Goal: Obtain resource: Download file/media

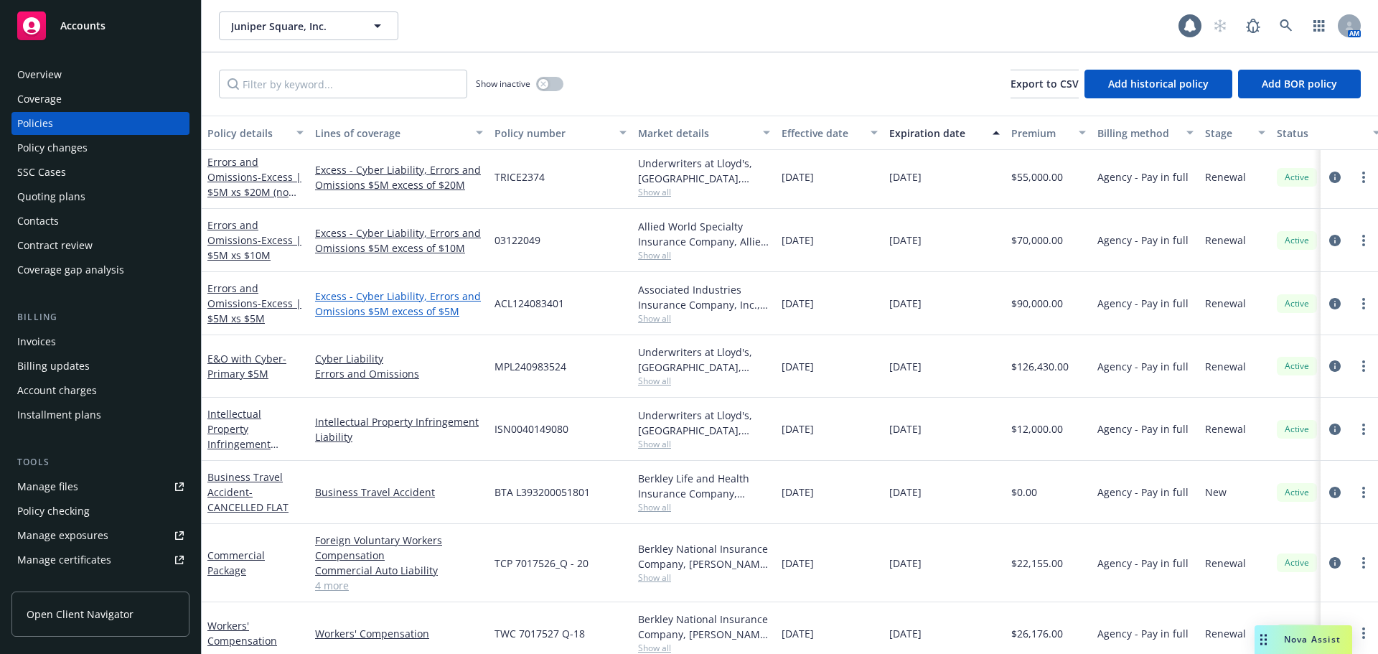
scroll to position [318, 0]
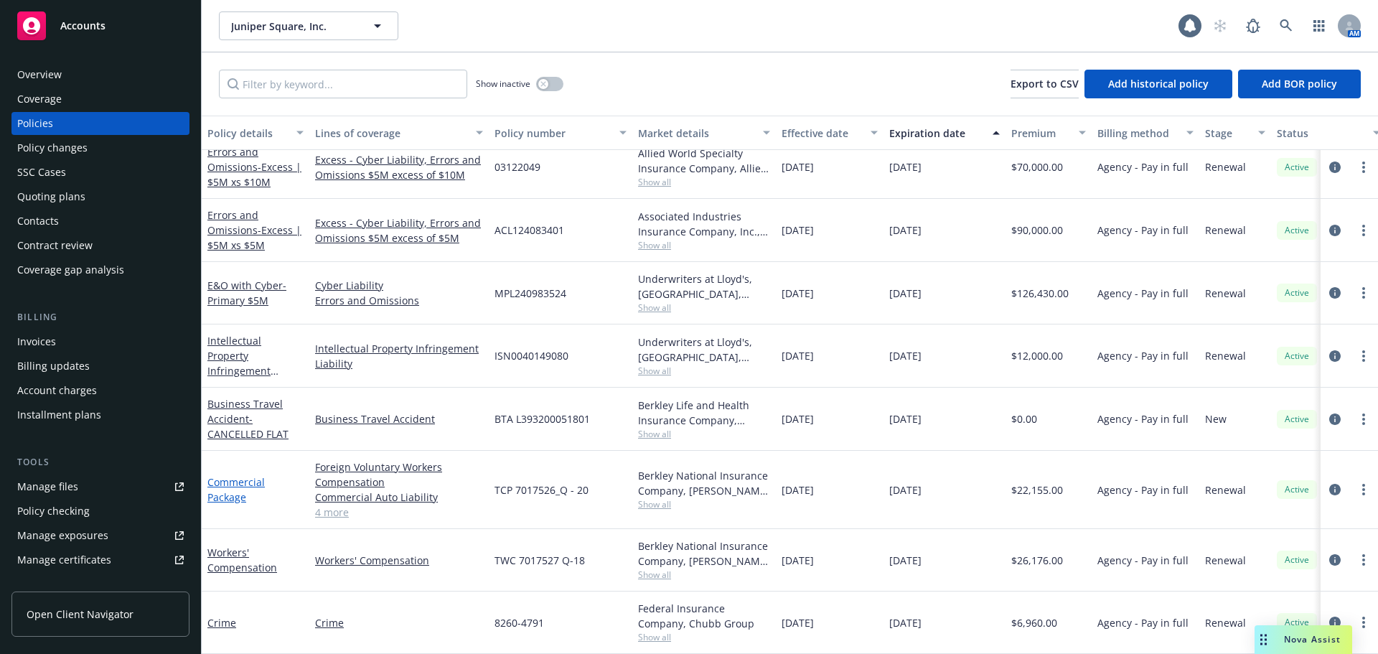
click at [242, 476] on link "Commercial Package" at bounding box center [235, 489] width 57 height 29
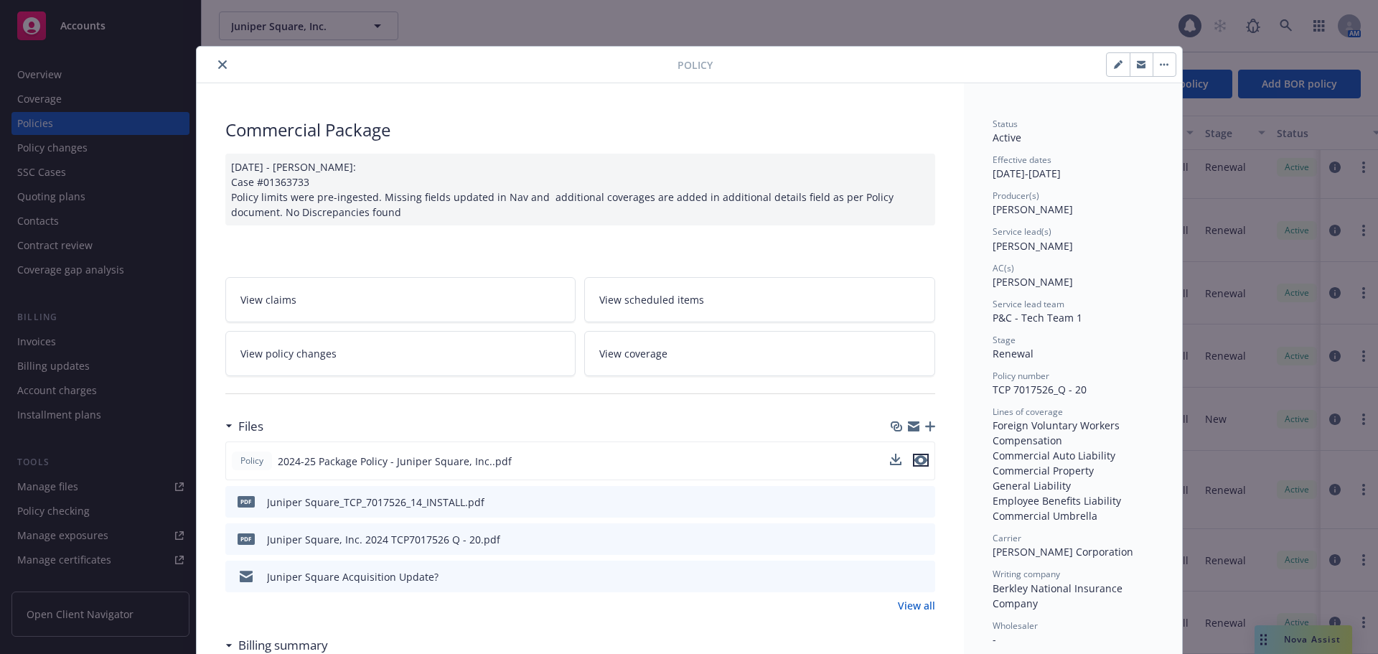
click at [914, 461] on icon "preview file" at bounding box center [920, 460] width 13 height 10
